Goal: Find specific page/section: Find specific page/section

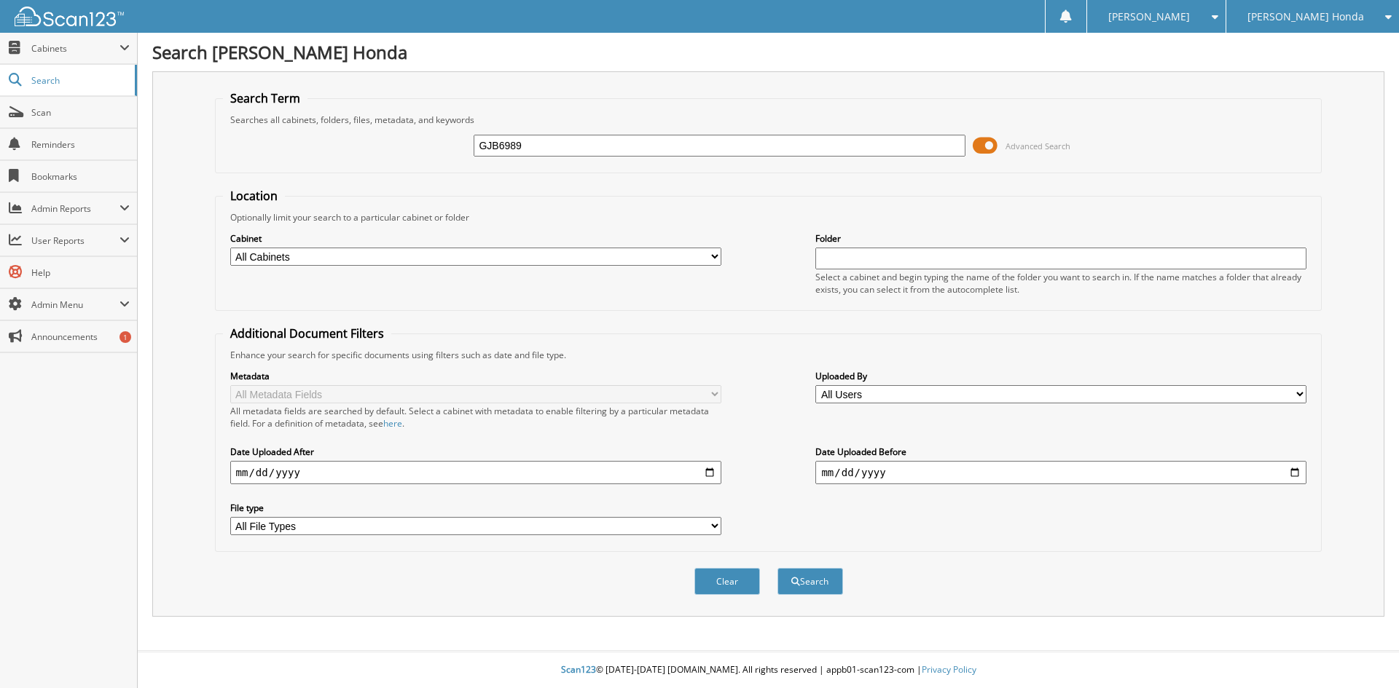
type input "GJB6989"
click at [777, 568] on button "Search" at bounding box center [810, 581] width 66 height 27
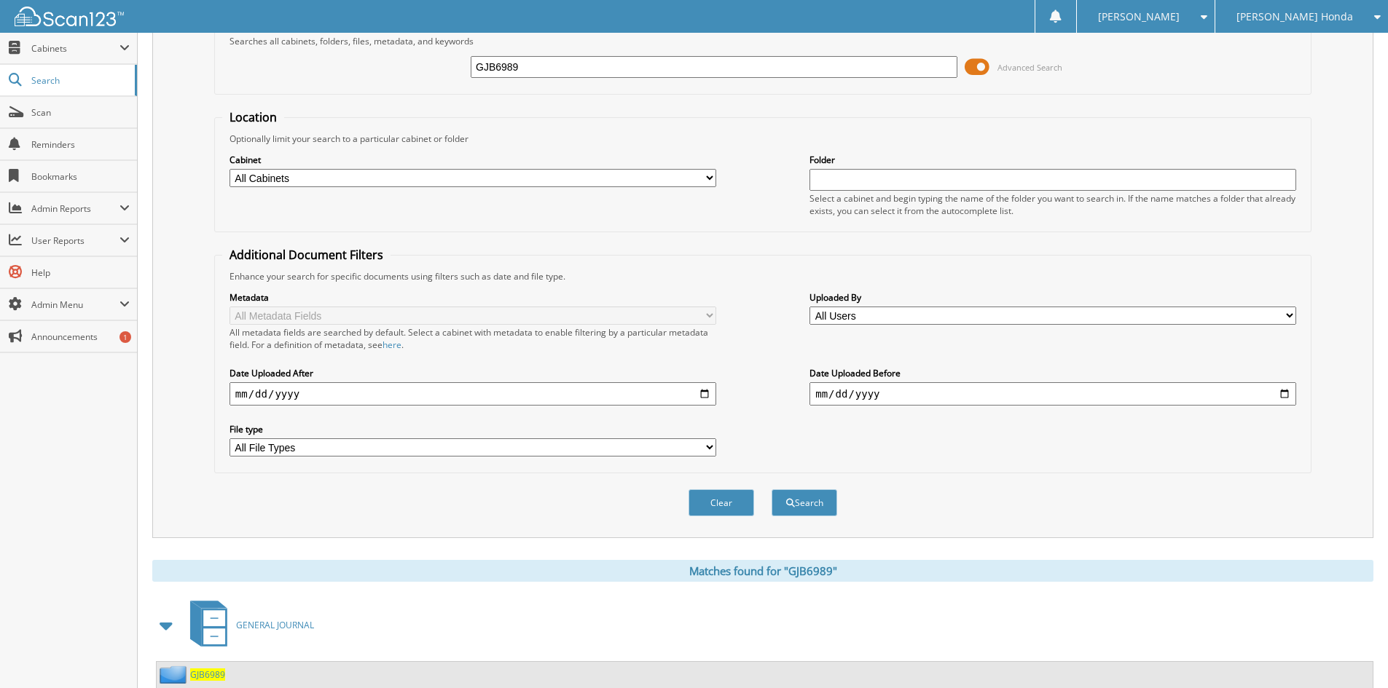
scroll to position [207, 0]
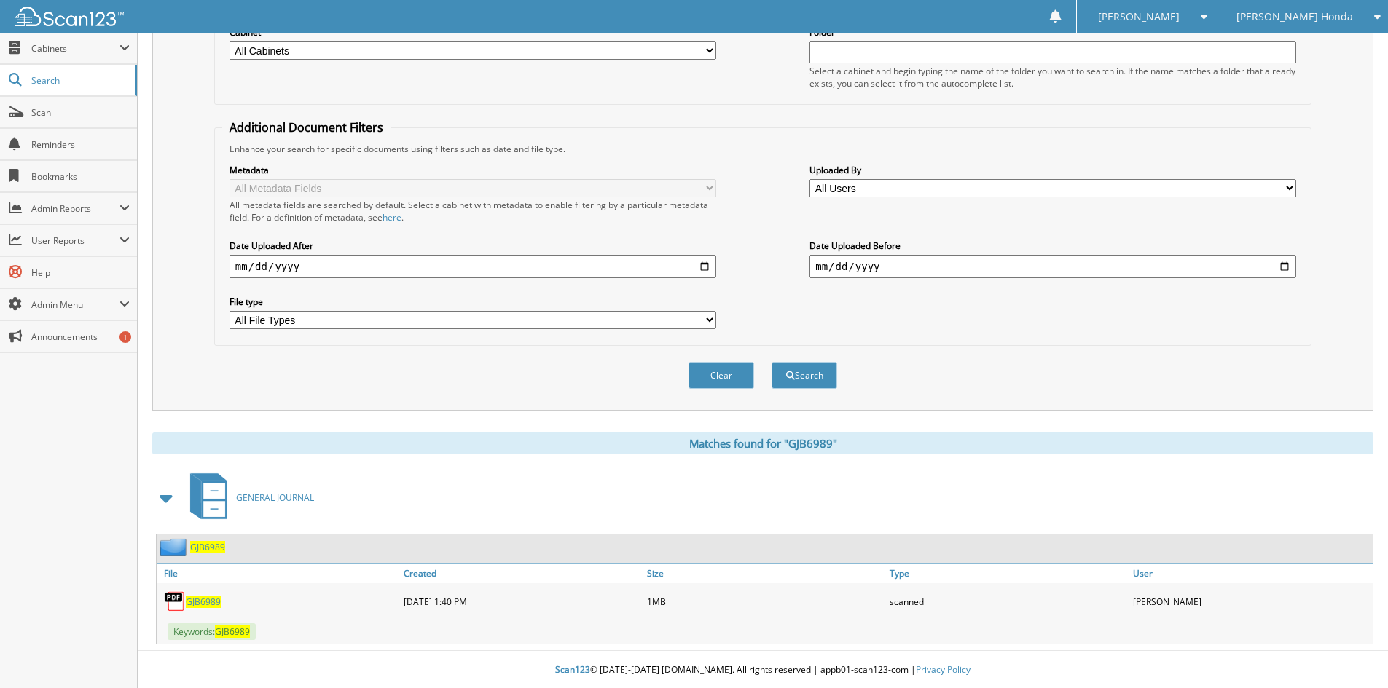
click at [199, 603] on span "GJB6989" at bounding box center [203, 602] width 35 height 12
click at [45, 111] on span "Scan" at bounding box center [80, 112] width 98 height 12
